Goal: Information Seeking & Learning: Learn about a topic

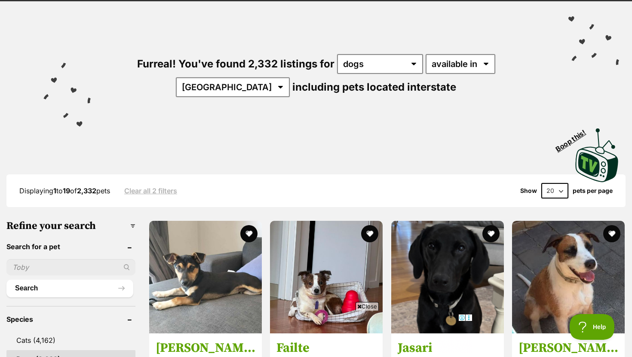
scroll to position [59, 0]
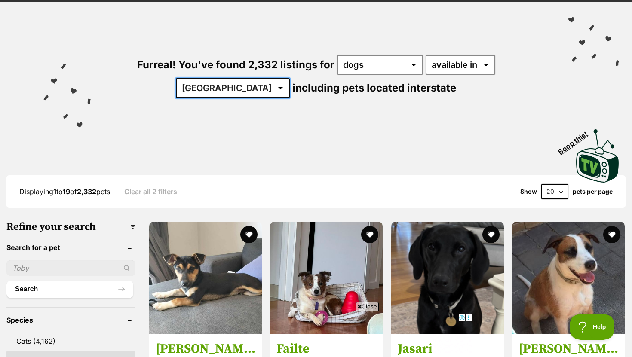
click at [290, 78] on select "Australia ACT NSW NT QLD SA TAS VIC WA" at bounding box center [233, 88] width 114 height 20
select select "WA"
click at [290, 78] on select "Australia ACT NSW NT QLD SA TAS VIC WA" at bounding box center [233, 88] width 114 height 20
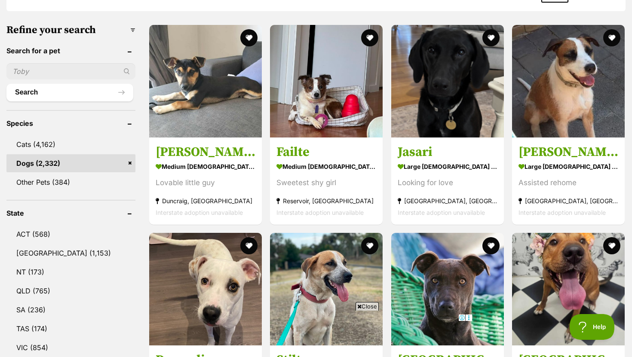
scroll to position [345, 0]
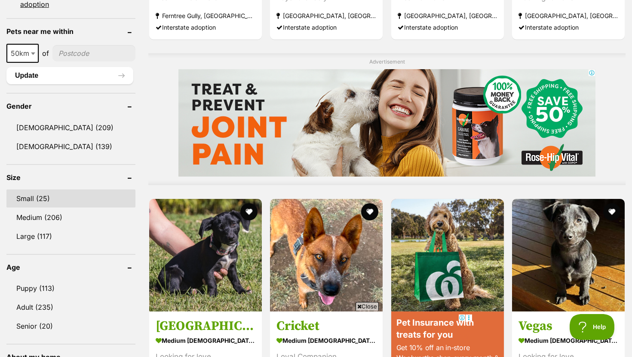
scroll to position [654, 0]
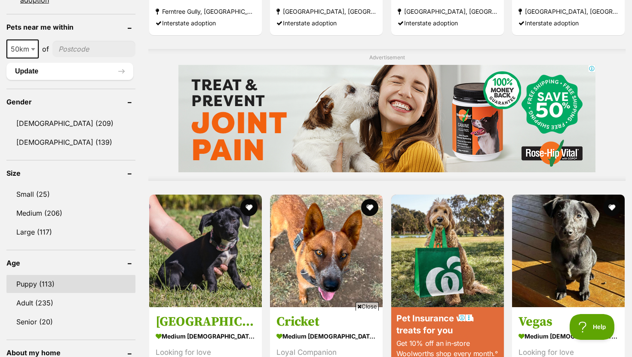
click at [60, 280] on link "Puppy (113)" at bounding box center [70, 284] width 129 height 18
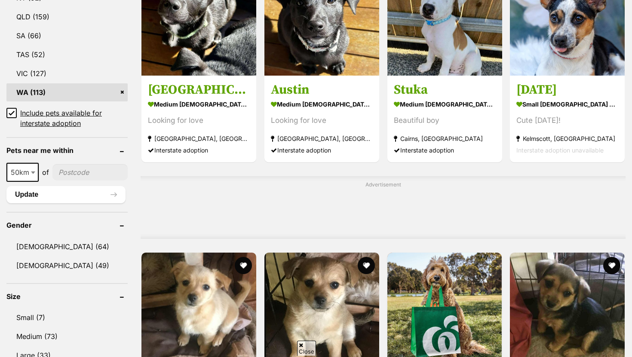
scroll to position [525, 0]
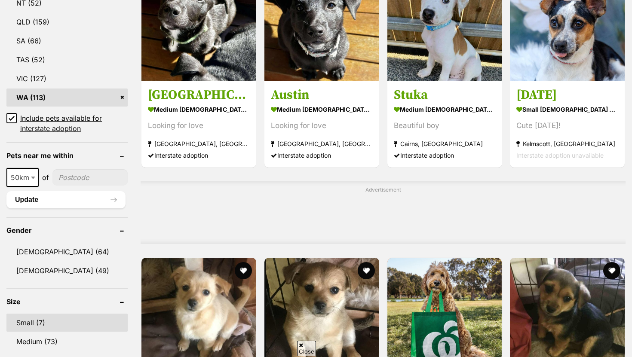
click at [62, 329] on link "Small (7)" at bounding box center [66, 323] width 121 height 18
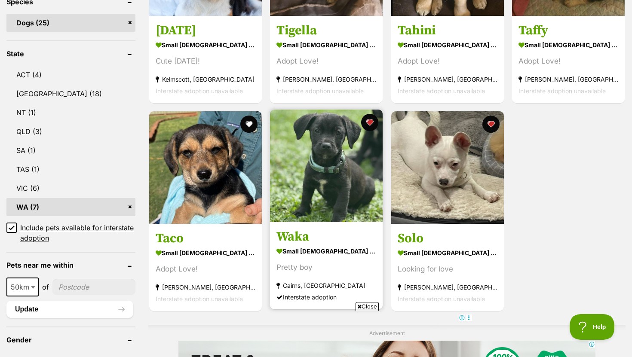
scroll to position [375, 0]
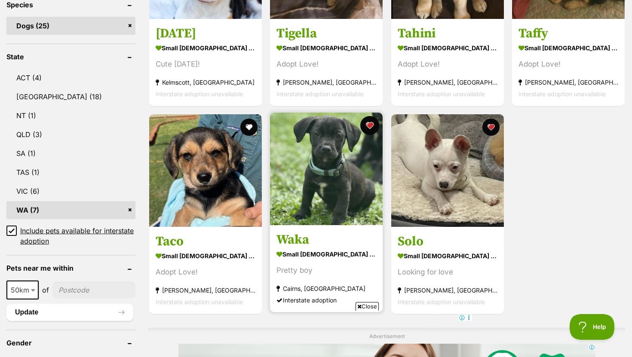
click at [364, 127] on button "favourite" at bounding box center [370, 125] width 19 height 19
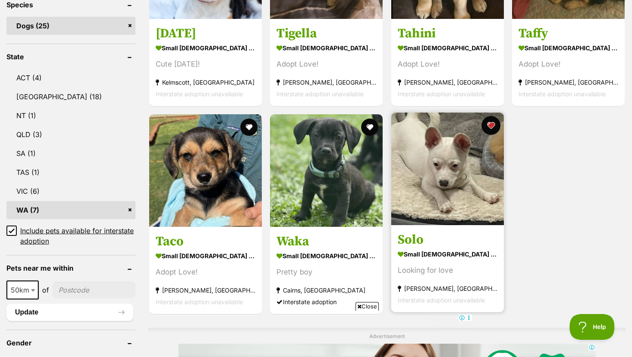
click at [490, 124] on button "favourite" at bounding box center [491, 125] width 19 height 19
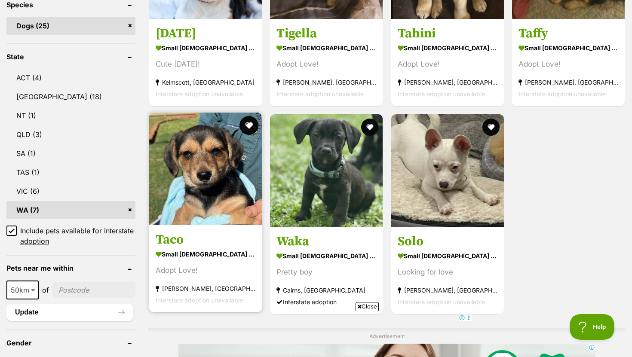
click at [247, 126] on button "favourite" at bounding box center [249, 125] width 19 height 19
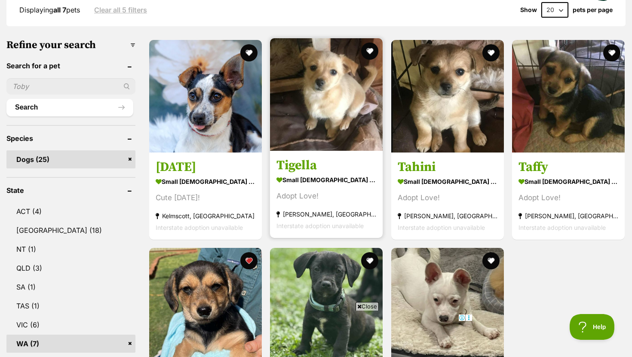
scroll to position [212, 0]
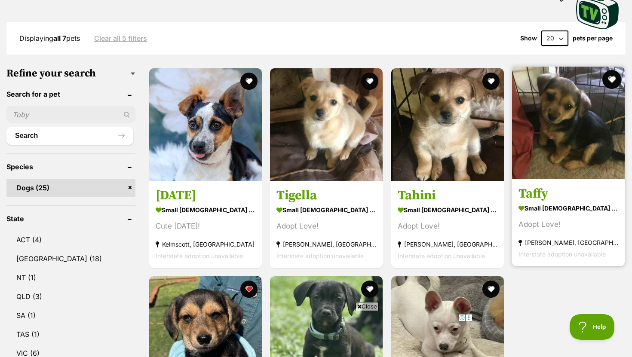
click at [615, 82] on button "favourite" at bounding box center [611, 79] width 19 height 19
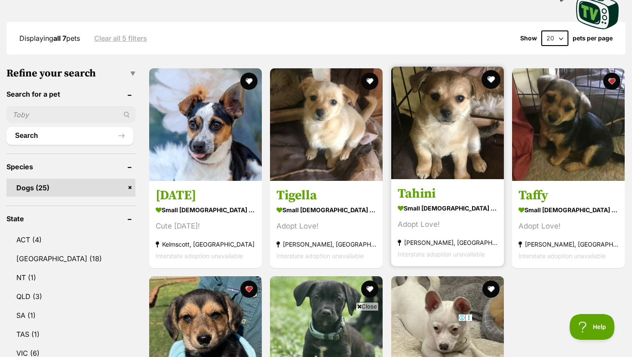
click at [493, 78] on button "favourite" at bounding box center [491, 79] width 19 height 19
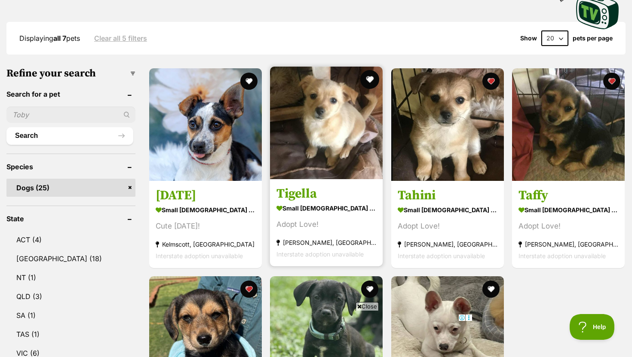
click at [371, 78] on button "favourite" at bounding box center [370, 79] width 19 height 19
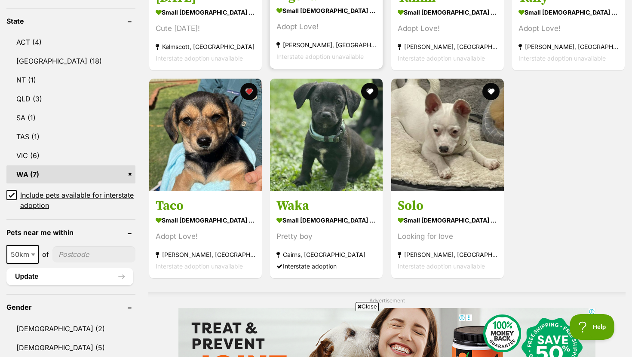
scroll to position [427, 0]
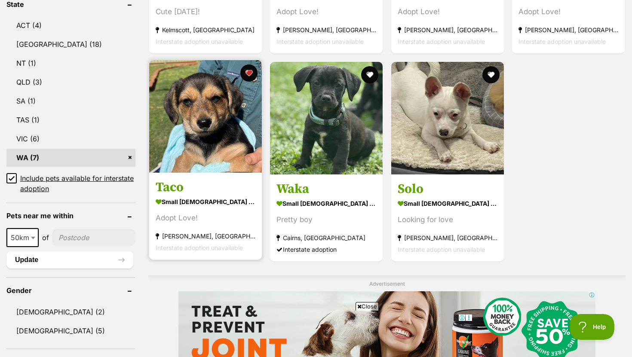
click at [209, 132] on img at bounding box center [205, 116] width 113 height 113
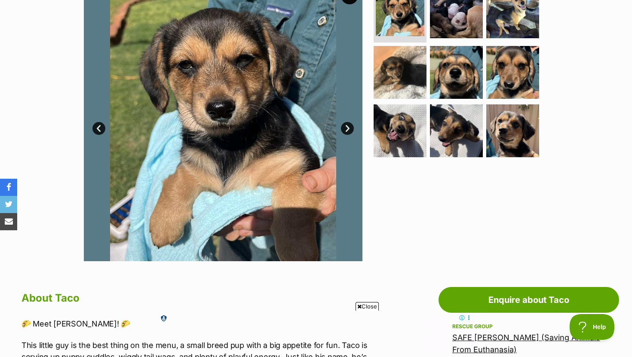
scroll to position [185, 0]
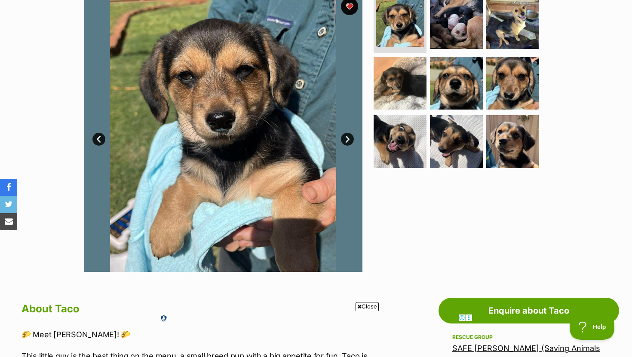
click at [348, 136] on link "Next" at bounding box center [347, 139] width 13 height 13
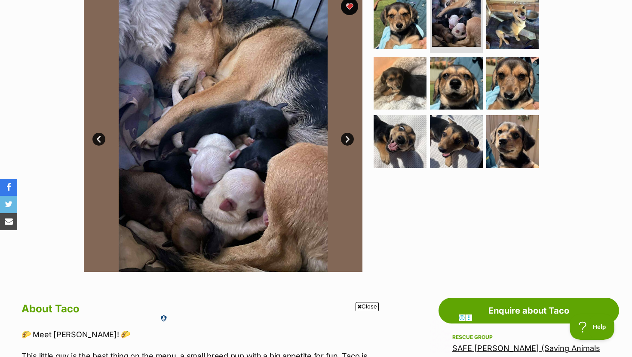
click at [348, 136] on link "Next" at bounding box center [347, 139] width 13 height 13
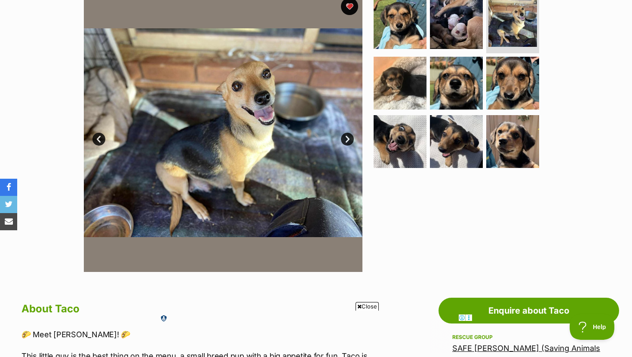
click at [348, 136] on link "Next" at bounding box center [347, 139] width 13 height 13
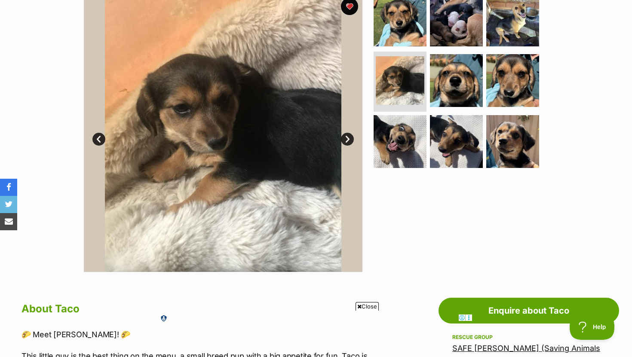
click at [348, 136] on link "Next" at bounding box center [347, 139] width 13 height 13
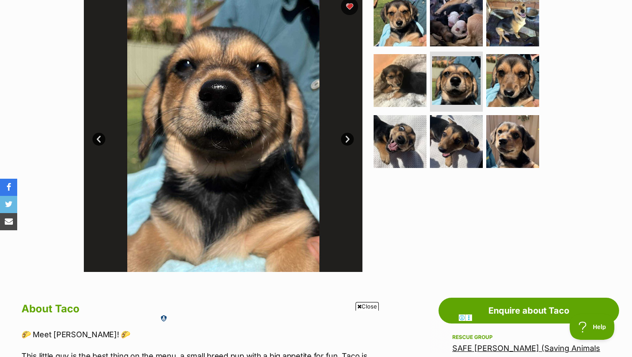
click at [348, 136] on link "Next" at bounding box center [347, 139] width 13 height 13
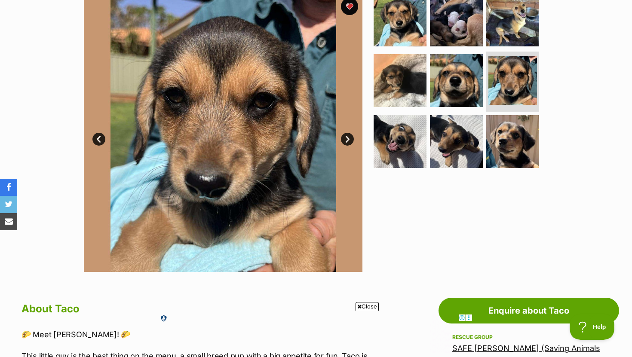
click at [348, 136] on link "Next" at bounding box center [347, 139] width 13 height 13
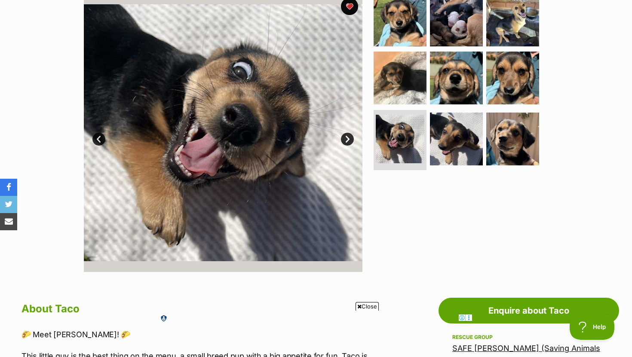
click at [348, 136] on link "Next" at bounding box center [347, 139] width 13 height 13
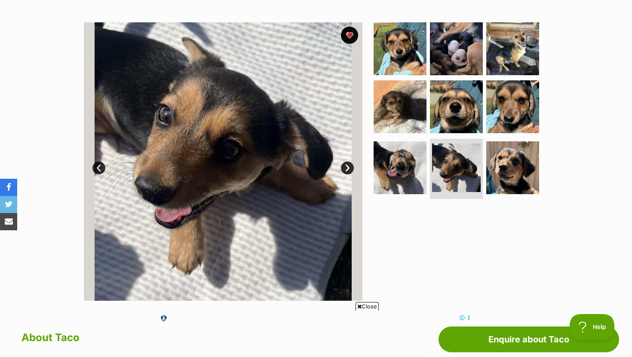
scroll to position [72, 0]
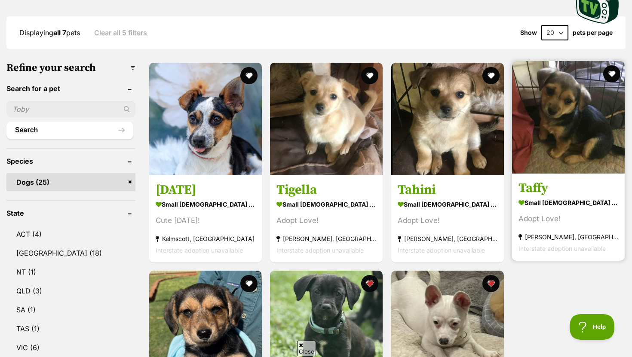
click at [573, 138] on img at bounding box center [568, 117] width 113 height 113
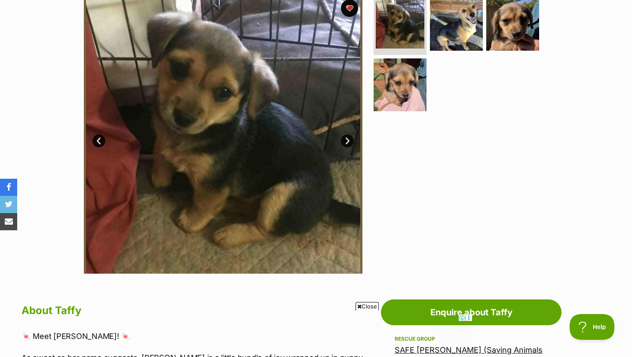
click at [351, 142] on link "Next" at bounding box center [347, 141] width 13 height 13
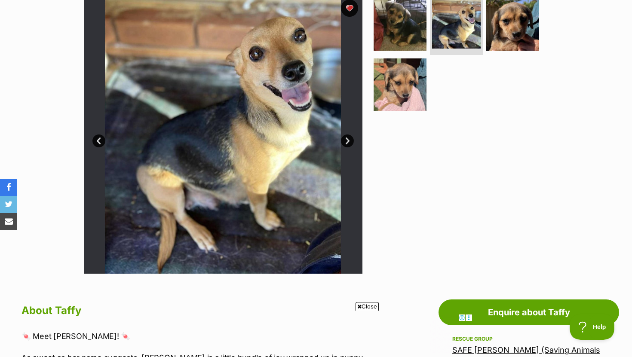
click at [343, 137] on link "Next" at bounding box center [347, 141] width 13 height 13
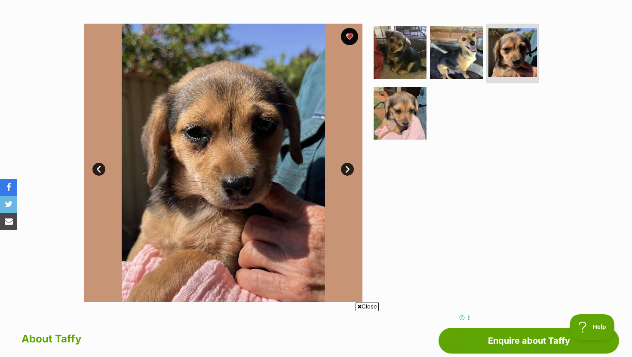
scroll to position [102, 0]
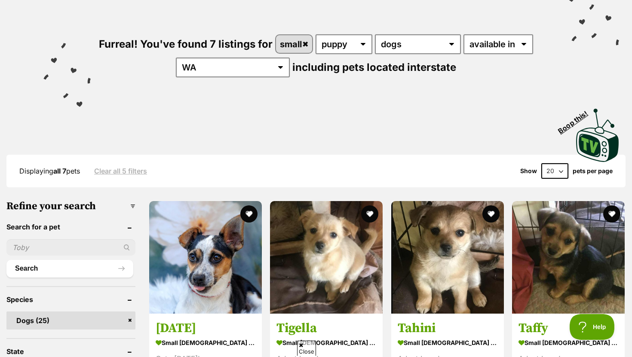
scroll to position [19, 0]
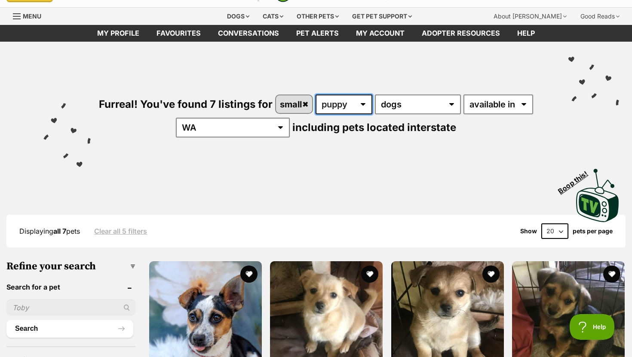
click at [334, 105] on select "any age puppy adult senior" at bounding box center [344, 105] width 57 height 20
click at [393, 102] on select "any type of pet dogs" at bounding box center [418, 105] width 86 height 20
click at [304, 102] on link "small" at bounding box center [294, 104] width 37 height 18
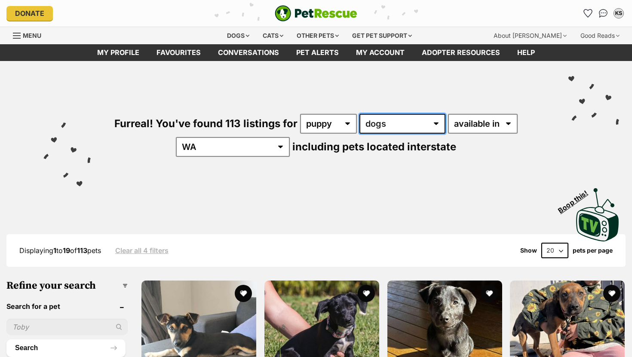
click at [383, 123] on select "any type of pet cats dogs other pets" at bounding box center [402, 124] width 86 height 20
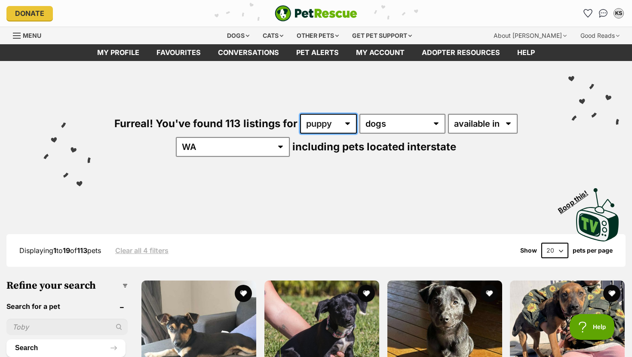
click at [322, 123] on select "any age puppy adult senior" at bounding box center [328, 124] width 57 height 20
select select "any"
click at [300, 114] on select "any age puppy adult senior" at bounding box center [328, 124] width 57 height 20
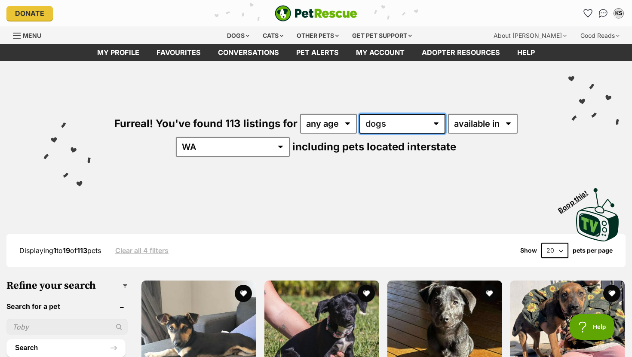
click at [379, 126] on select "any type of pet cats dogs other pets" at bounding box center [402, 124] width 86 height 20
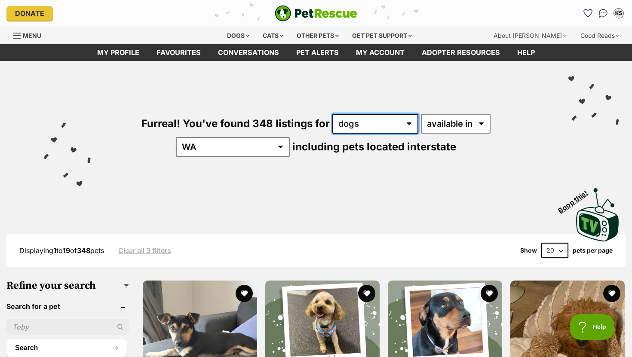
click at [359, 129] on select "any type of pet cats dogs other pets" at bounding box center [375, 124] width 86 height 20
select select "Cats"
click at [332, 114] on select "any type of pet cats dogs other pets" at bounding box center [375, 124] width 86 height 20
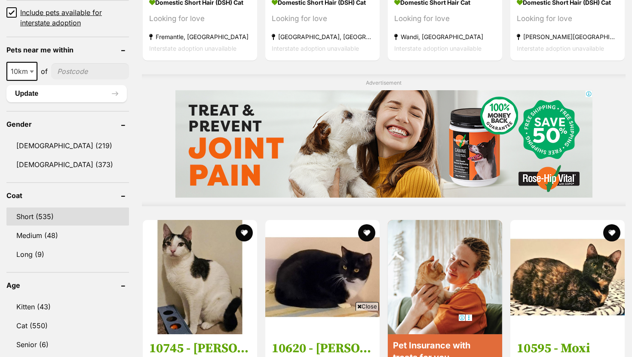
scroll to position [656, 0]
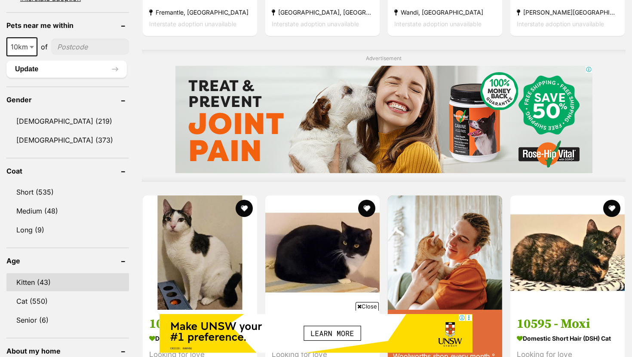
click at [52, 283] on link "Kitten (43)" at bounding box center [67, 282] width 123 height 18
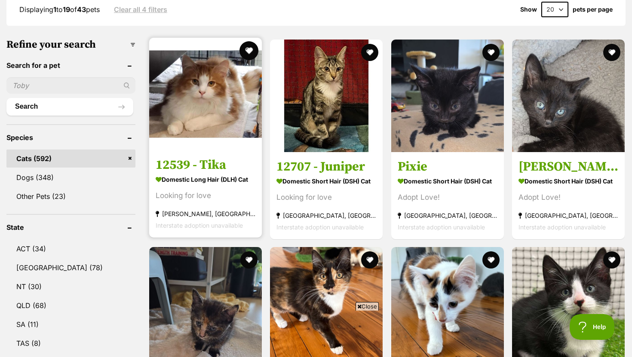
click at [251, 54] on button "favourite" at bounding box center [249, 50] width 19 height 19
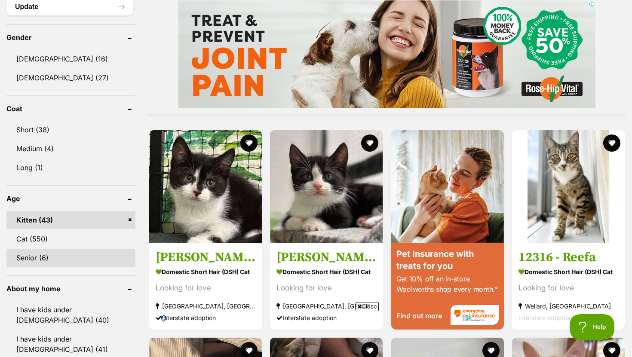
scroll to position [699, 0]
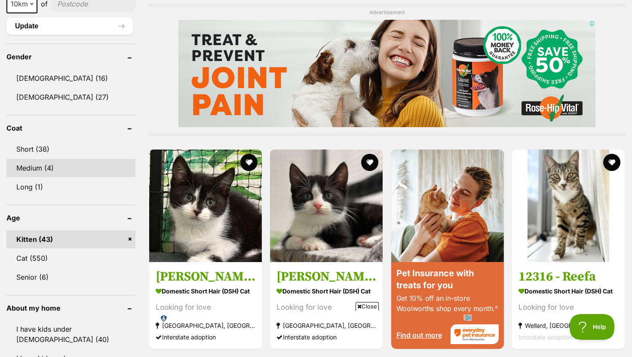
click at [82, 164] on link "Medium (4)" at bounding box center [70, 168] width 129 height 18
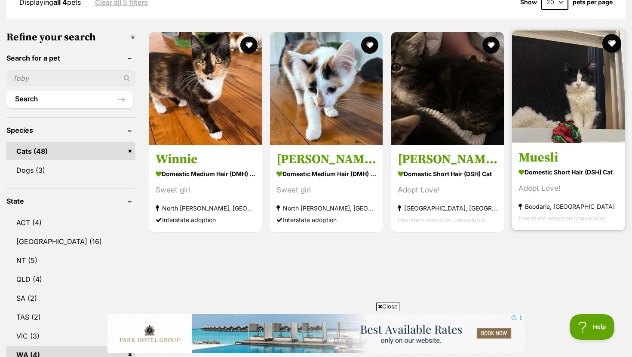
click at [615, 41] on button "favourite" at bounding box center [611, 43] width 19 height 19
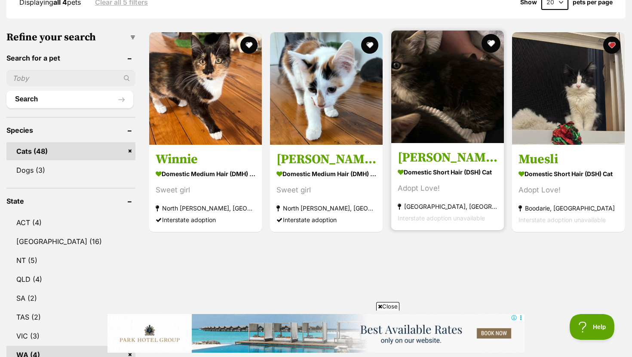
click at [495, 41] on button "favourite" at bounding box center [491, 43] width 19 height 19
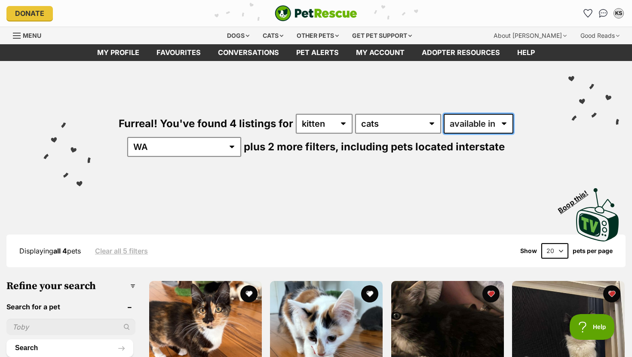
click at [464, 120] on select "available in located in" at bounding box center [479, 124] width 70 height 20
select select "disabled"
click at [444, 114] on select "available in located in" at bounding box center [479, 124] width 70 height 20
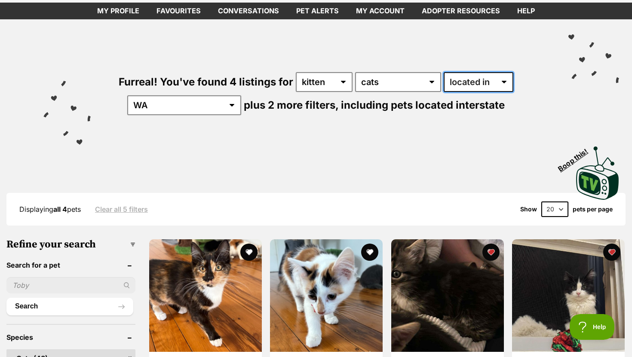
scroll to position [124, 0]
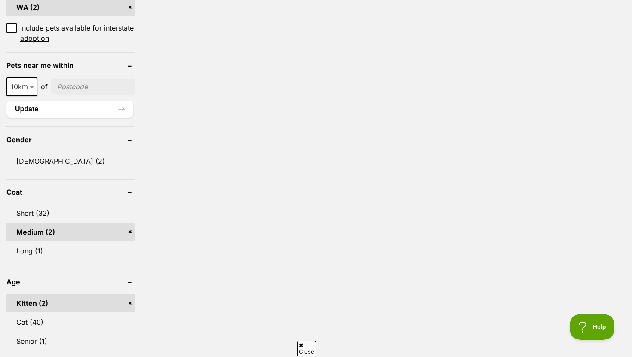
scroll to position [566, 0]
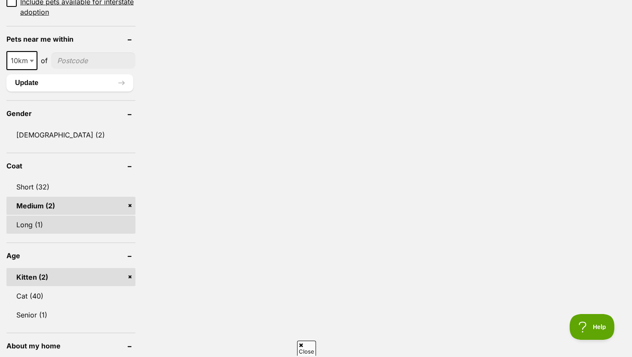
click at [83, 226] on link "Long (1)" at bounding box center [70, 225] width 129 height 18
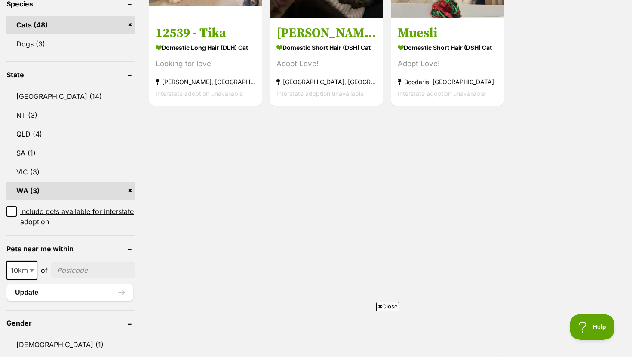
scroll to position [473, 0]
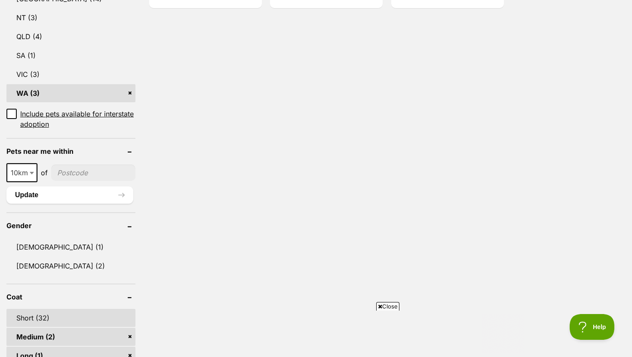
click at [62, 311] on link "Short (32)" at bounding box center [70, 318] width 129 height 18
click at [87, 316] on link "Short (32)" at bounding box center [70, 318] width 129 height 18
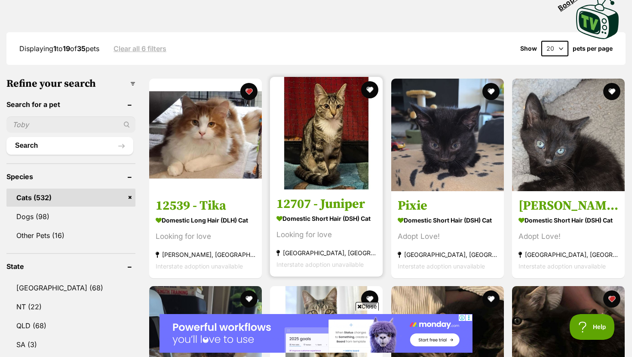
click at [341, 157] on img at bounding box center [326, 133] width 113 height 113
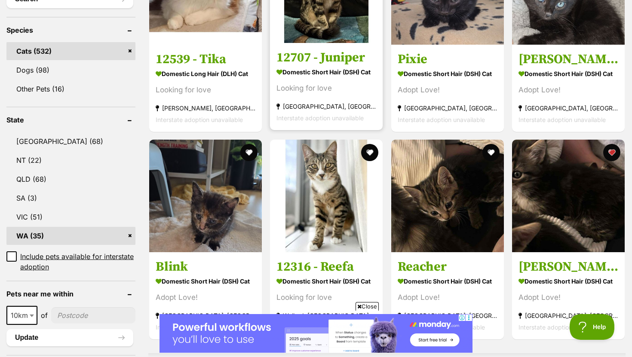
scroll to position [366, 0]
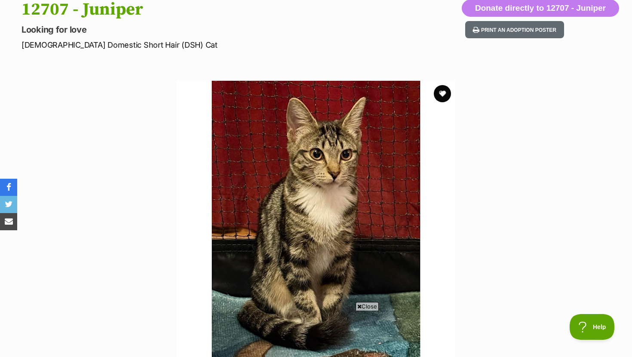
scroll to position [93, 0]
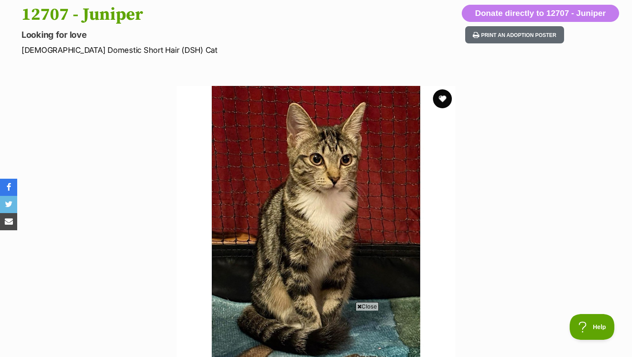
click at [445, 103] on button "favourite" at bounding box center [442, 98] width 19 height 19
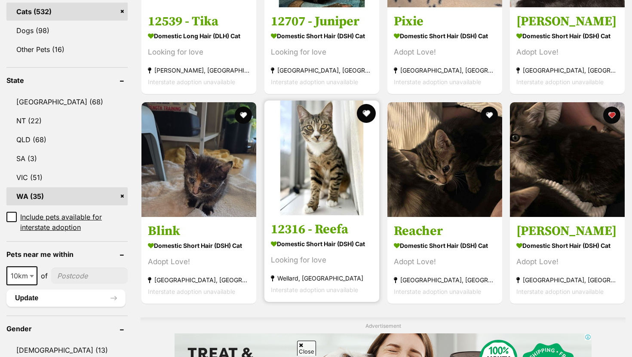
click at [367, 117] on button "favourite" at bounding box center [366, 113] width 19 height 19
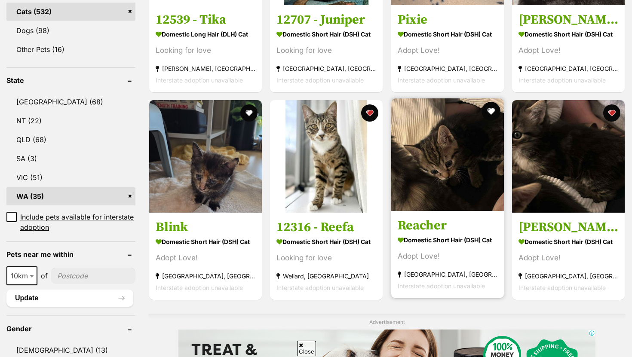
click at [489, 111] on button "favourite" at bounding box center [491, 111] width 19 height 19
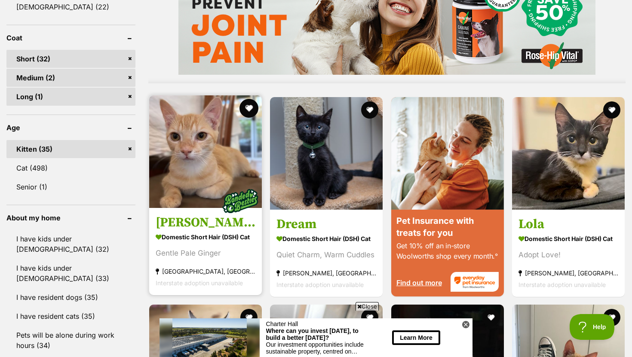
click at [248, 112] on button "favourite" at bounding box center [249, 108] width 19 height 19
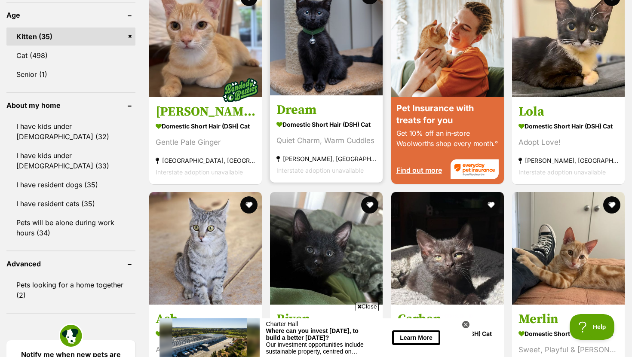
scroll to position [919, 0]
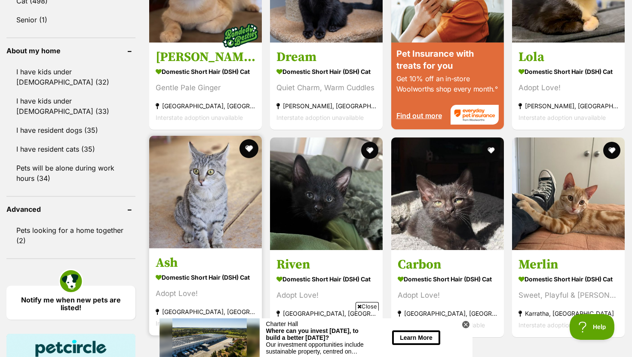
click at [250, 149] on button "favourite" at bounding box center [249, 148] width 19 height 19
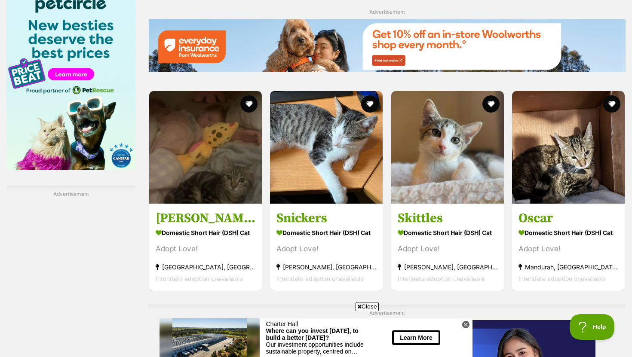
scroll to position [1265, 0]
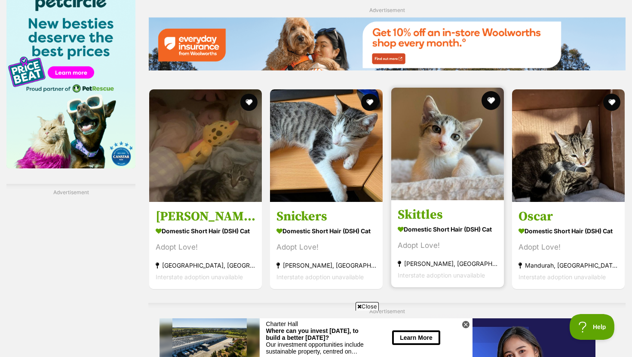
click at [490, 101] on button "favourite" at bounding box center [491, 100] width 19 height 19
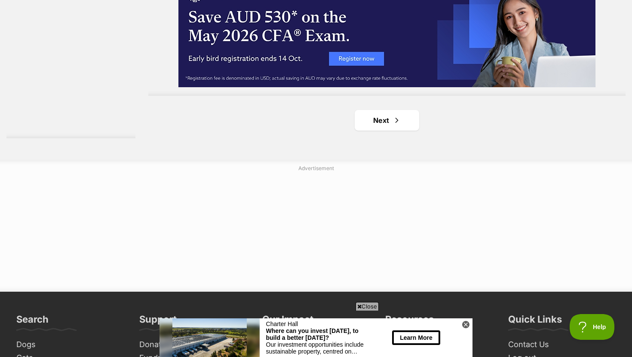
scroll to position [1605, 0]
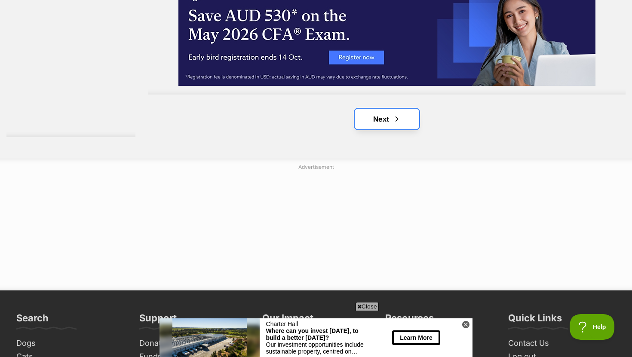
click at [402, 122] on link "Next" at bounding box center [387, 119] width 65 height 21
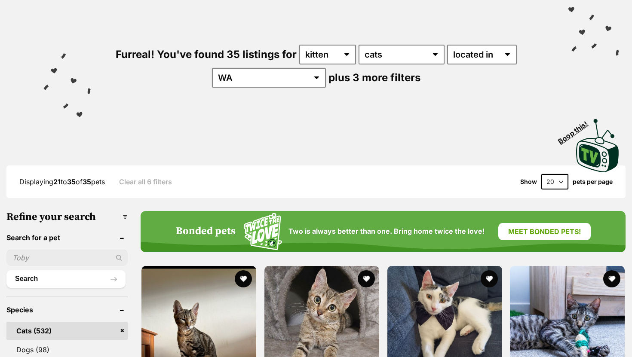
scroll to position [215, 0]
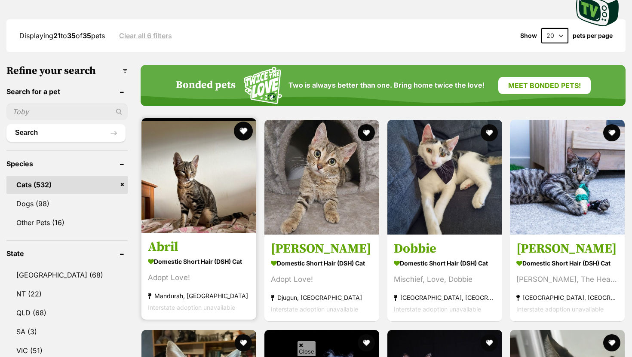
click at [244, 131] on button "favourite" at bounding box center [243, 131] width 19 height 19
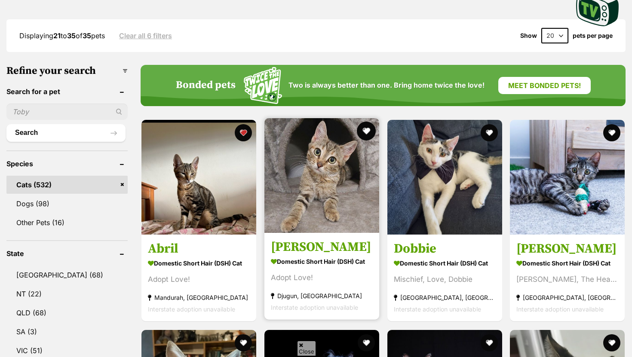
click at [367, 132] on button "favourite" at bounding box center [366, 131] width 19 height 19
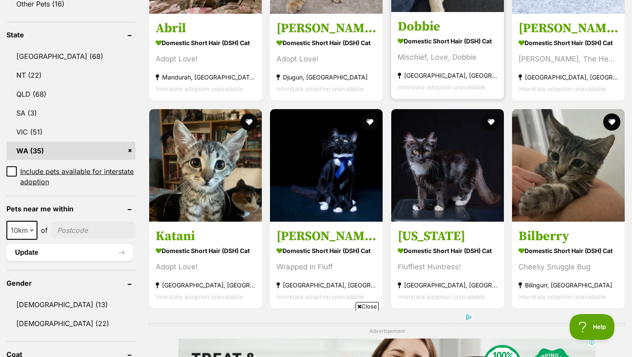
scroll to position [436, 0]
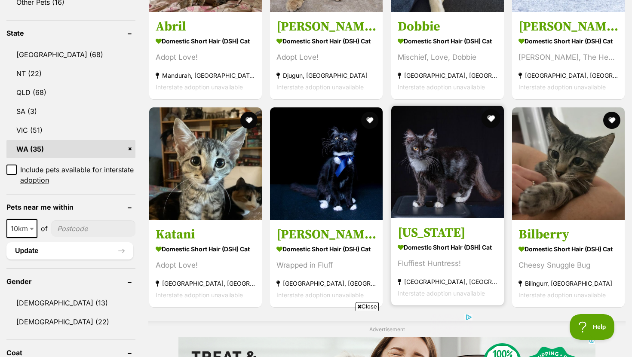
click at [494, 120] on button "favourite" at bounding box center [491, 118] width 19 height 19
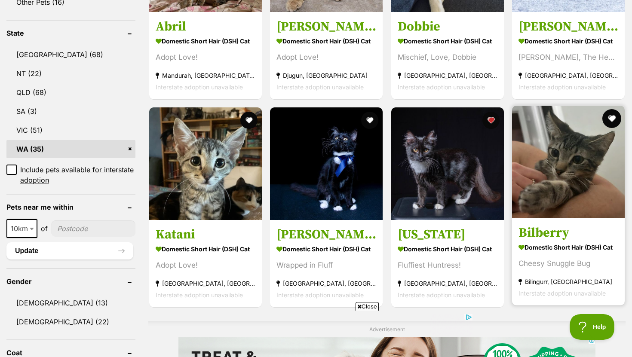
click at [610, 122] on button "favourite" at bounding box center [611, 118] width 19 height 19
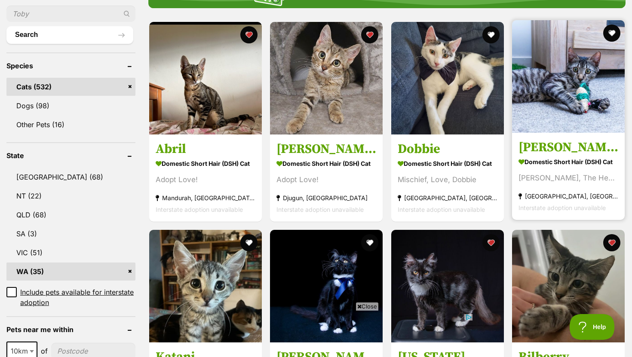
scroll to position [0, 0]
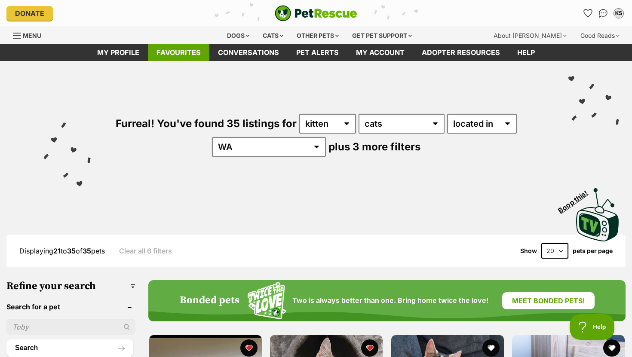
click at [172, 49] on link "Favourites" at bounding box center [178, 52] width 61 height 17
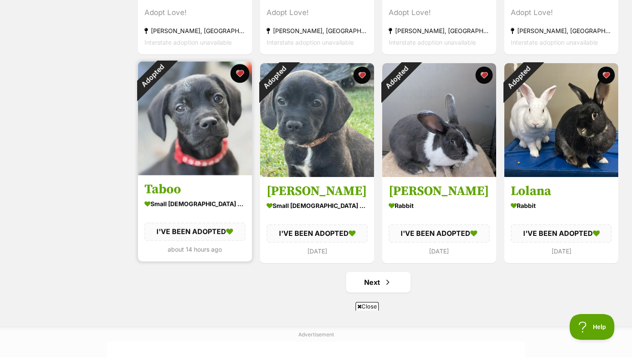
click at [241, 74] on button "favourite" at bounding box center [239, 73] width 19 height 19
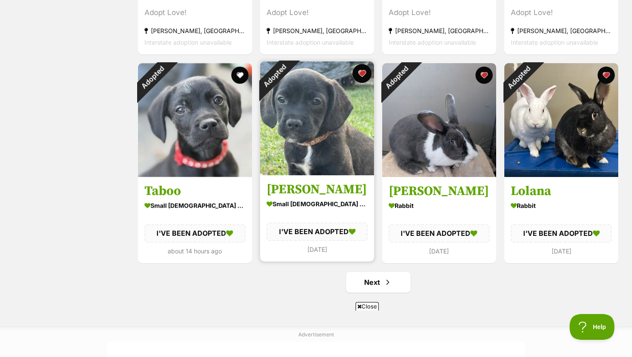
click at [364, 71] on button "favourite" at bounding box center [362, 73] width 19 height 19
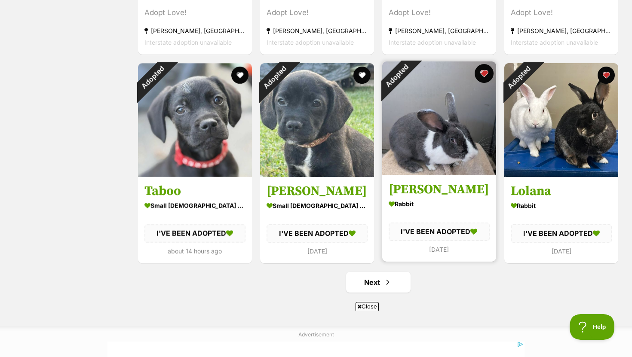
click at [484, 71] on button "favourite" at bounding box center [484, 73] width 19 height 19
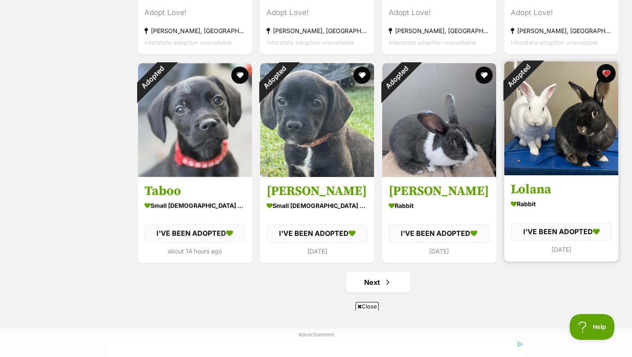
click at [605, 74] on button "favourite" at bounding box center [606, 73] width 19 height 19
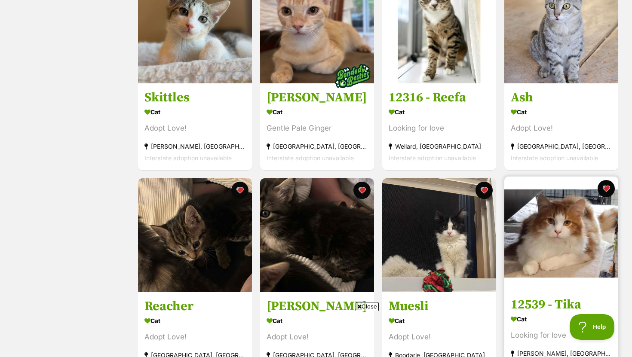
scroll to position [416, 0]
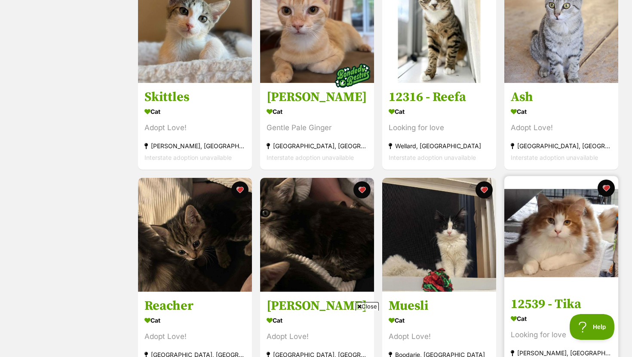
click at [556, 206] on img at bounding box center [561, 233] width 114 height 114
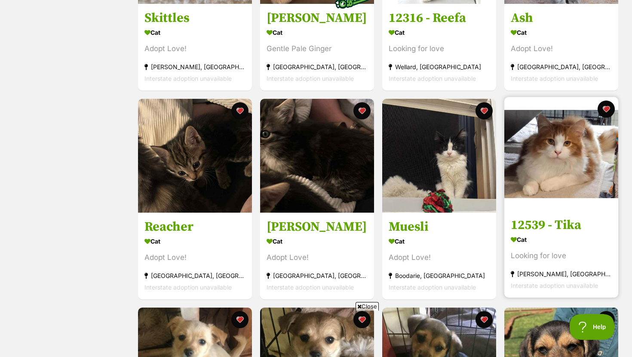
scroll to position [507, 0]
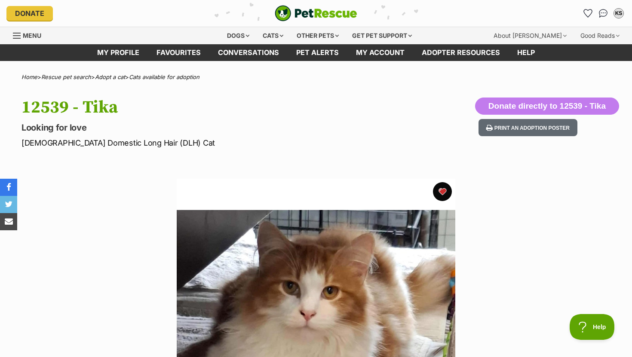
click at [442, 191] on button "favourite" at bounding box center [442, 191] width 19 height 19
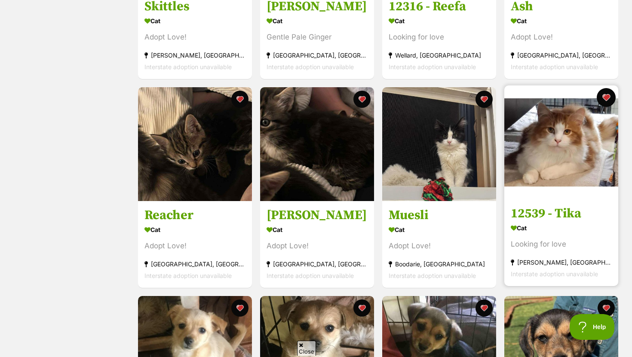
click at [606, 99] on button "favourite" at bounding box center [606, 97] width 19 height 19
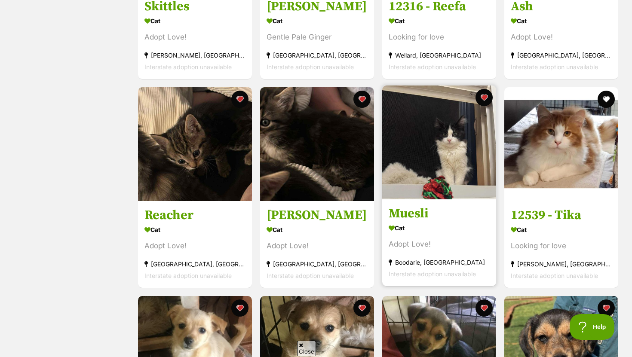
click at [464, 143] on img at bounding box center [439, 143] width 114 height 114
click at [486, 95] on button "favourite" at bounding box center [484, 97] width 19 height 19
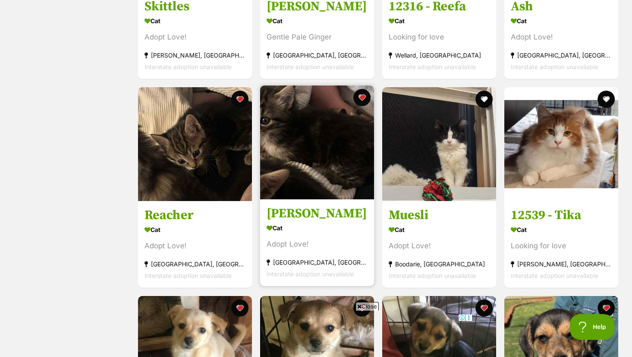
click at [307, 163] on img at bounding box center [317, 143] width 114 height 114
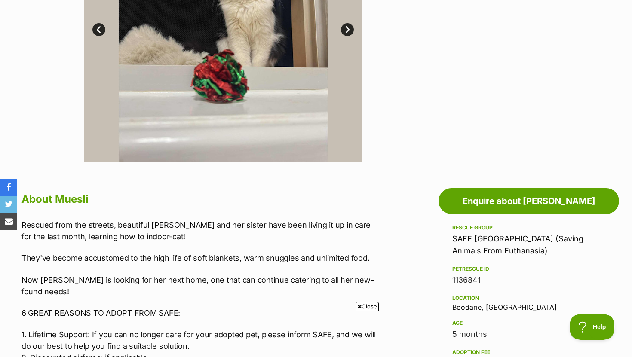
scroll to position [258, 0]
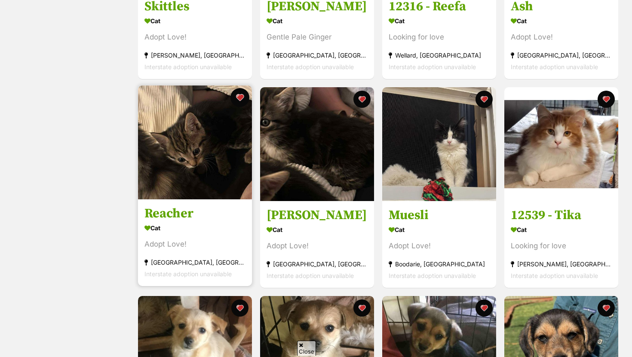
click at [244, 96] on button "favourite" at bounding box center [239, 97] width 19 height 19
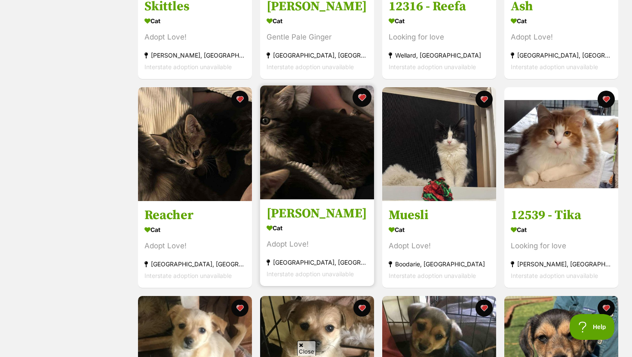
click at [359, 99] on button "favourite" at bounding box center [362, 97] width 19 height 19
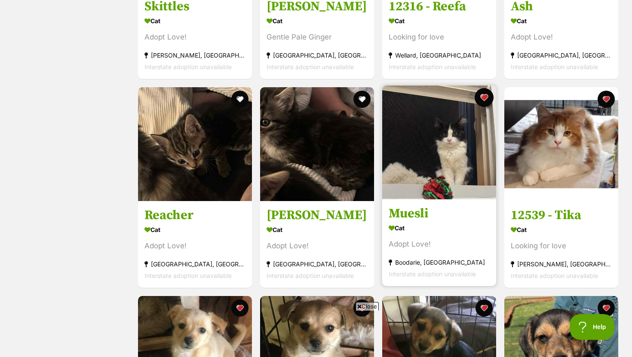
click at [484, 97] on button "favourite" at bounding box center [484, 97] width 19 height 19
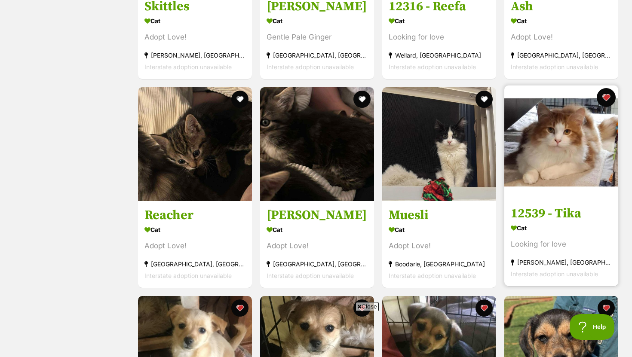
click at [608, 96] on button "favourite" at bounding box center [606, 97] width 19 height 19
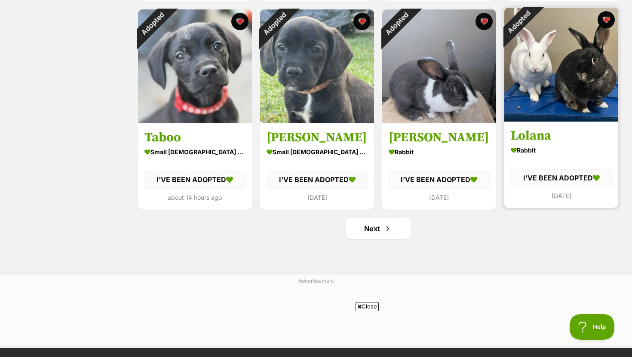
scroll to position [963, 0]
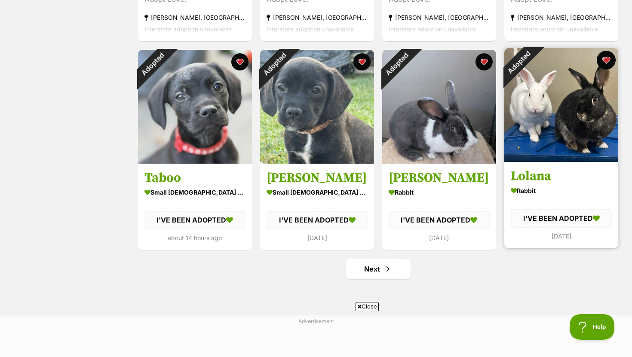
click at [607, 58] on button "favourite" at bounding box center [606, 60] width 19 height 19
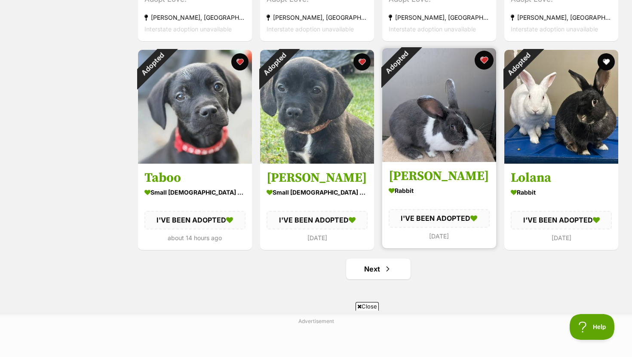
click at [483, 62] on button "favourite" at bounding box center [484, 60] width 19 height 19
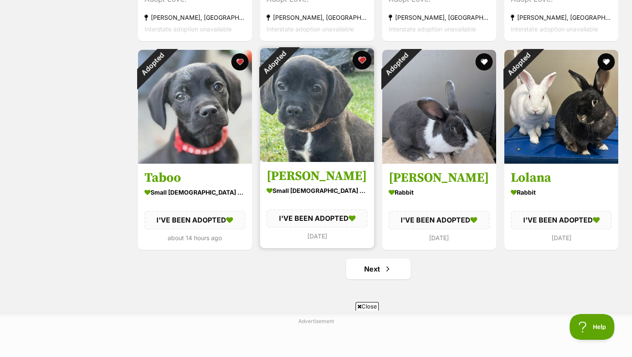
click at [362, 59] on button "favourite" at bounding box center [362, 60] width 19 height 19
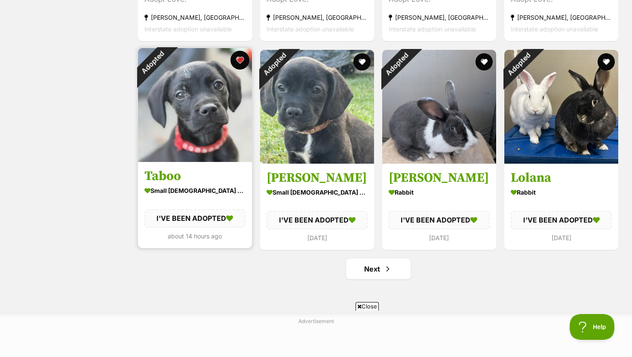
click at [237, 56] on button "favourite" at bounding box center [239, 60] width 19 height 19
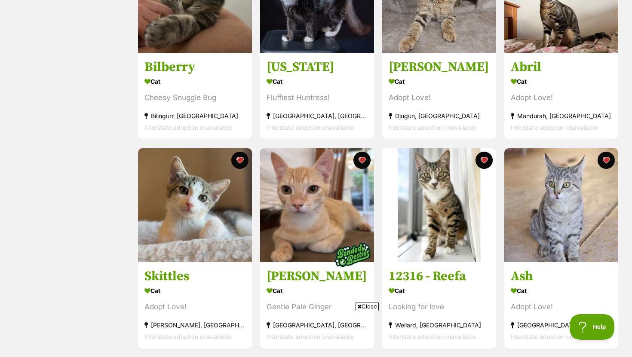
scroll to position [230, 0]
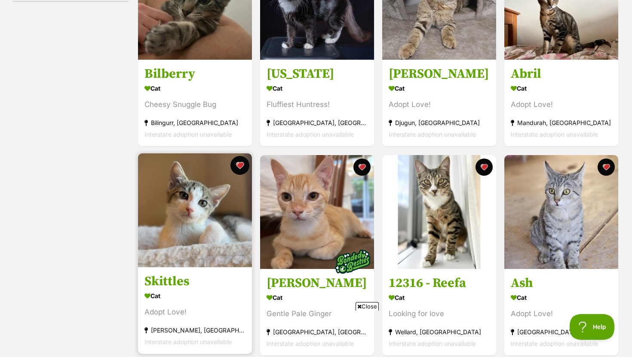
click at [237, 168] on button "favourite" at bounding box center [239, 165] width 19 height 19
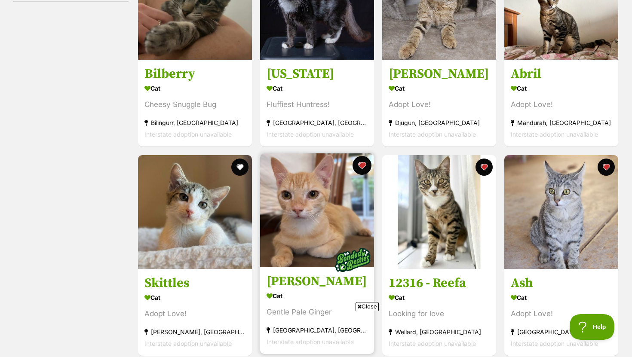
click at [361, 165] on button "favourite" at bounding box center [362, 165] width 19 height 19
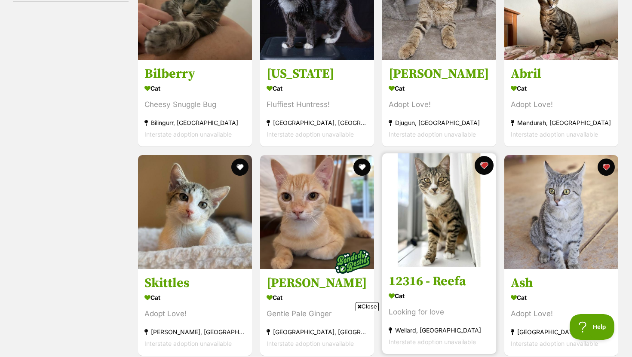
click at [483, 167] on button "favourite" at bounding box center [484, 165] width 19 height 19
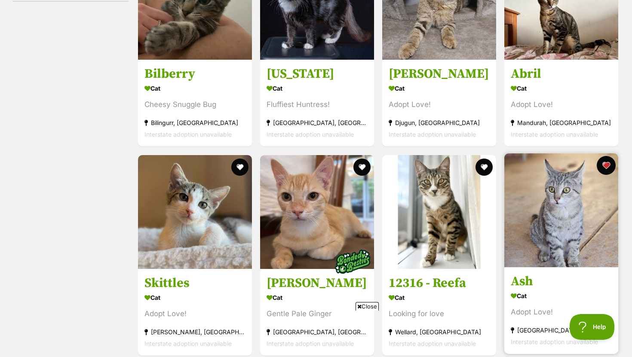
click at [608, 167] on button "favourite" at bounding box center [606, 165] width 19 height 19
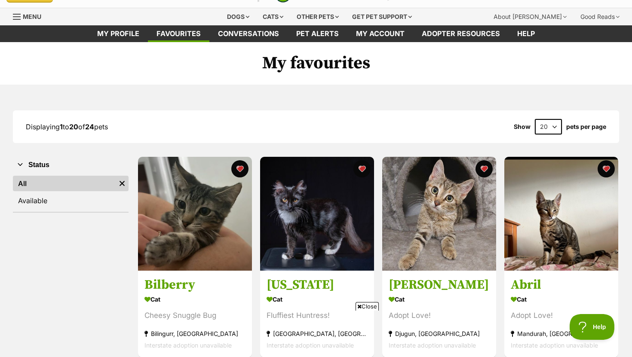
scroll to position [0, 0]
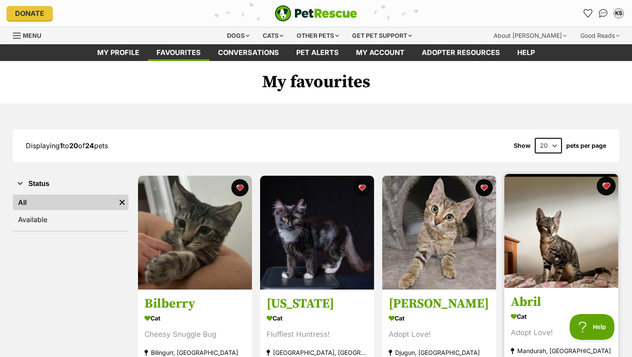
click at [609, 186] on button "favourite" at bounding box center [606, 186] width 19 height 19
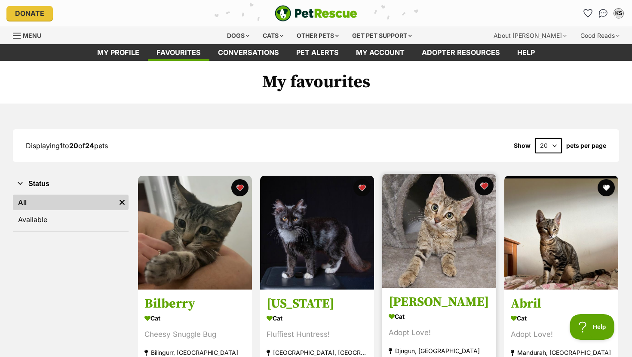
click at [485, 185] on button "favourite" at bounding box center [484, 186] width 19 height 19
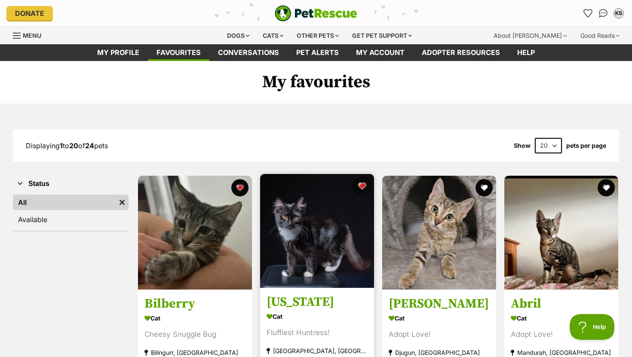
click at [363, 187] on button "favourite" at bounding box center [362, 186] width 19 height 19
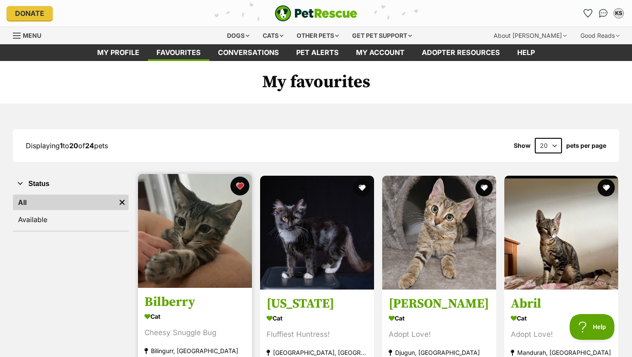
click at [242, 186] on button "favourite" at bounding box center [239, 186] width 19 height 19
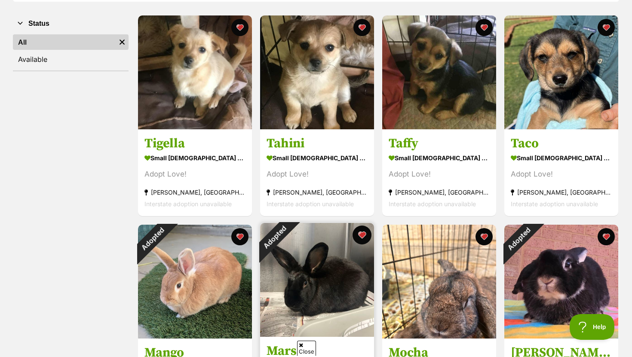
click at [366, 237] on button "favourite" at bounding box center [362, 235] width 19 height 19
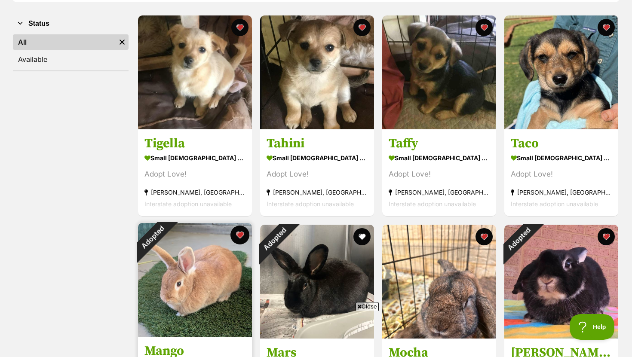
click at [241, 233] on button "favourite" at bounding box center [239, 235] width 19 height 19
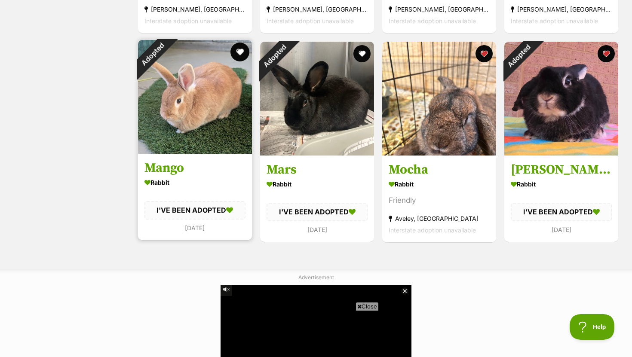
scroll to position [341, 0]
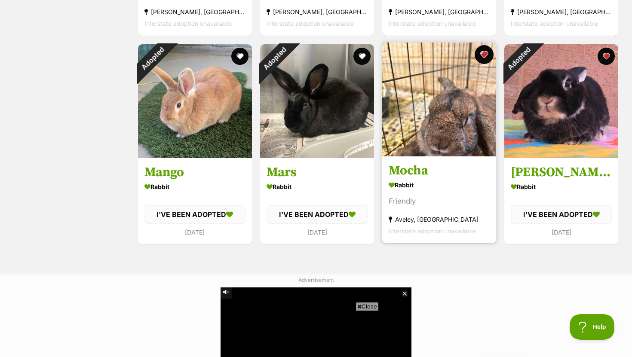
click at [483, 53] on button "favourite" at bounding box center [484, 54] width 19 height 19
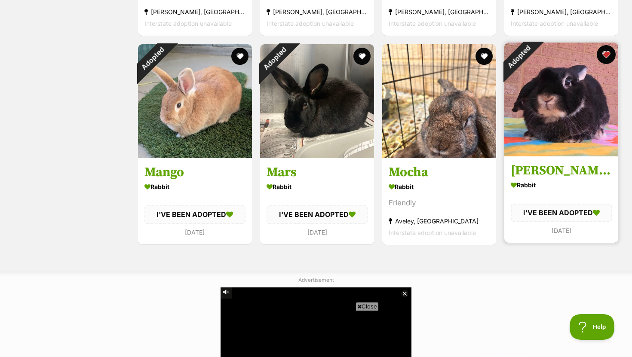
click at [605, 54] on button "favourite" at bounding box center [606, 54] width 19 height 19
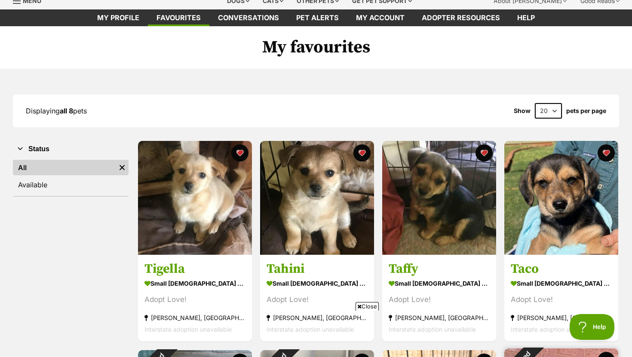
scroll to position [0, 0]
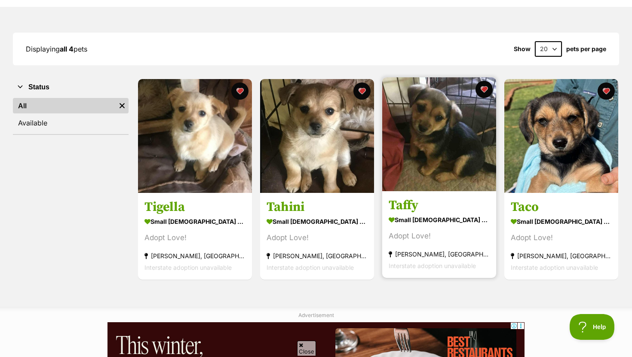
click at [413, 137] on img at bounding box center [439, 134] width 114 height 114
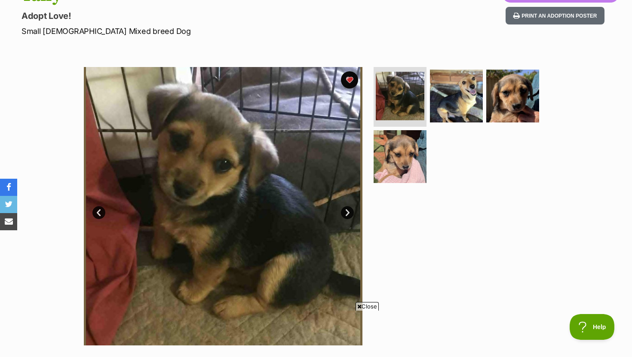
scroll to position [68, 0]
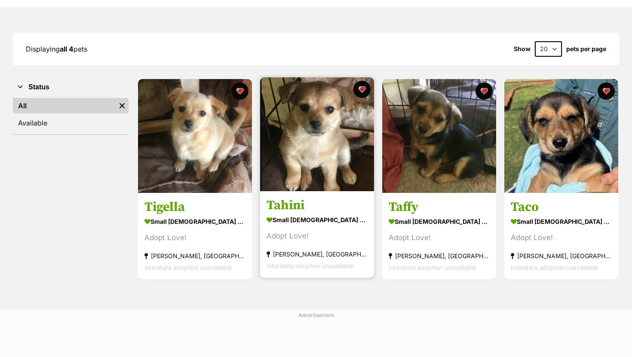
click at [334, 120] on img at bounding box center [317, 134] width 114 height 114
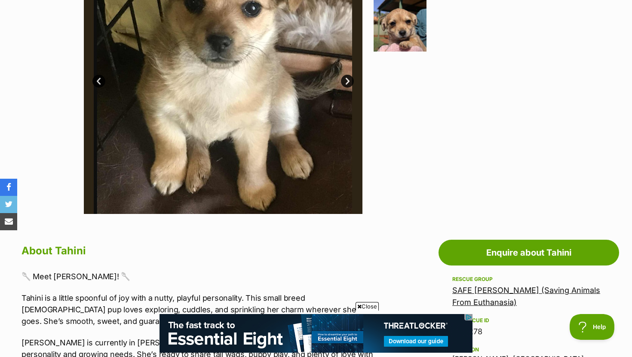
scroll to position [186, 0]
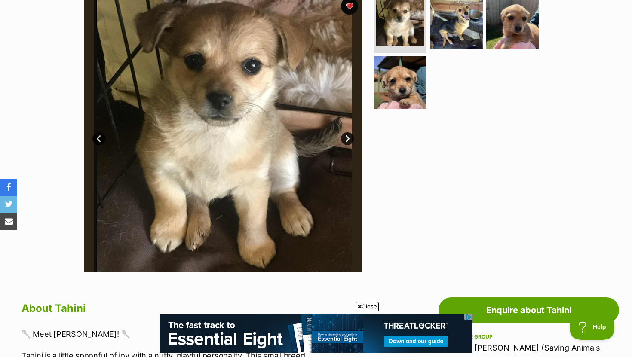
click at [352, 134] on img at bounding box center [223, 132] width 279 height 279
click at [347, 134] on link "Next" at bounding box center [347, 138] width 13 height 13
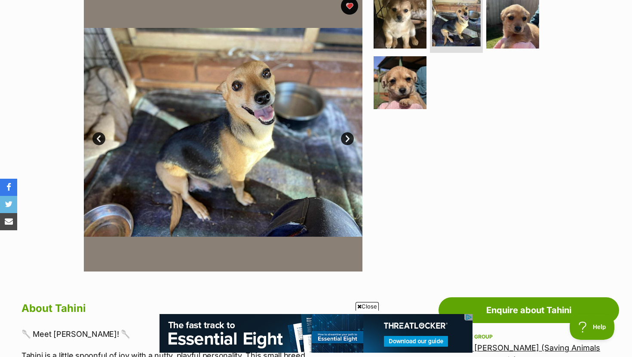
click at [347, 137] on link "Next" at bounding box center [347, 138] width 13 height 13
